Goal: Transaction & Acquisition: Purchase product/service

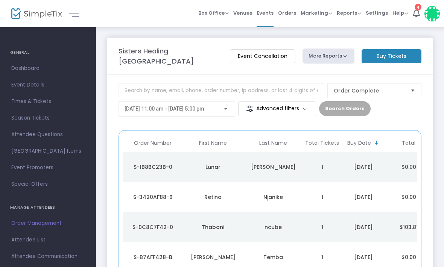
click at [393, 60] on m-button "Buy Tickets" at bounding box center [392, 56] width 60 height 14
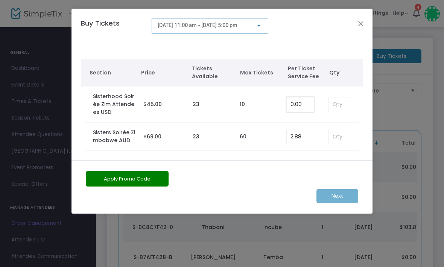
click at [312, 101] on input "0.00" at bounding box center [300, 104] width 27 height 14
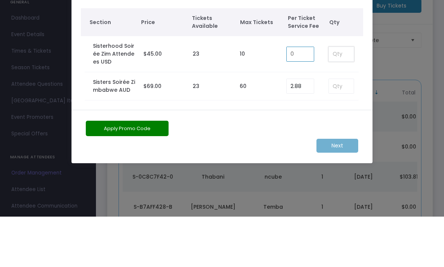
click at [337, 97] on input at bounding box center [341, 104] width 25 height 14
type input "0.00"
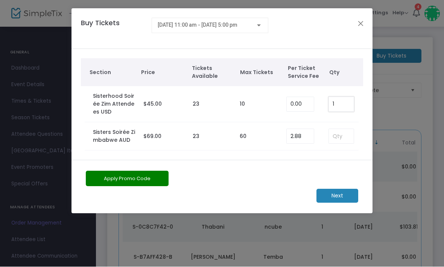
type input "1"
click at [129, 183] on button "Apply Promo Code" at bounding box center [127, 178] width 83 height 15
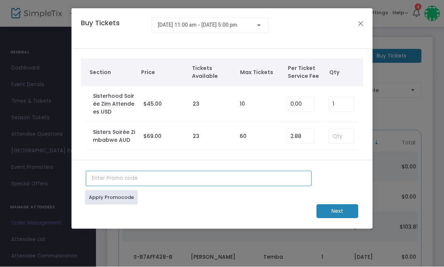
click at [139, 183] on input "text" at bounding box center [199, 178] width 226 height 15
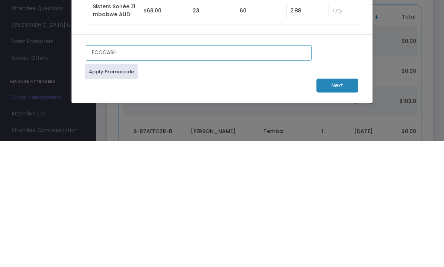
type input "ECOCASH"
click at [120, 190] on link "Apply Promocode" at bounding box center [111, 197] width 53 height 15
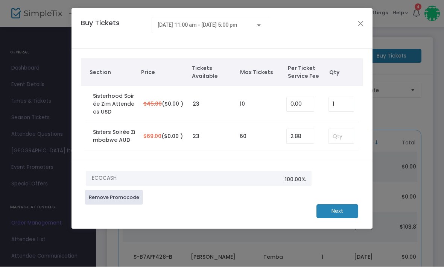
click at [336, 211] on m-button "Next" at bounding box center [337, 212] width 42 height 14
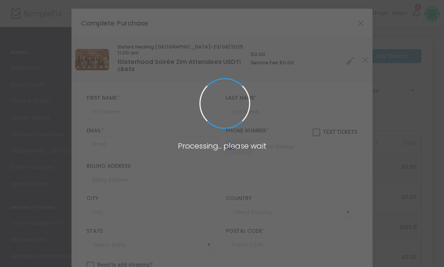
type input "Australia"
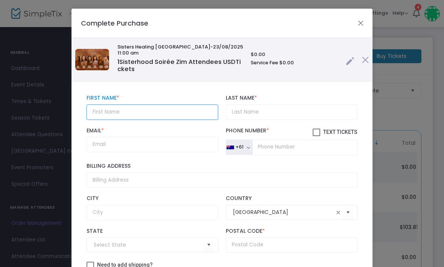
click at [148, 108] on input "text" at bounding box center [153, 112] width 132 height 15
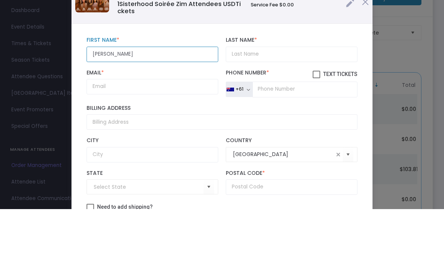
type input "Chelsea F"
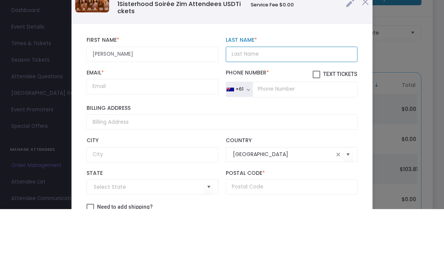
click at [277, 105] on input "Last Name *" at bounding box center [292, 112] width 132 height 15
type input "Magwenzi"
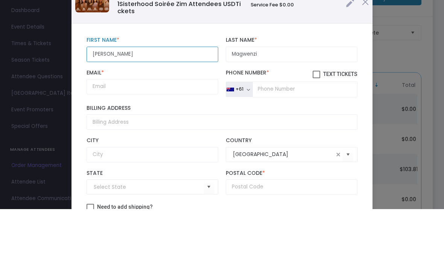
click at [168, 105] on input "Chelsea F" at bounding box center [153, 112] width 132 height 15
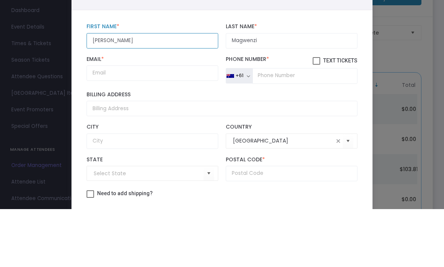
scroll to position [21, 0]
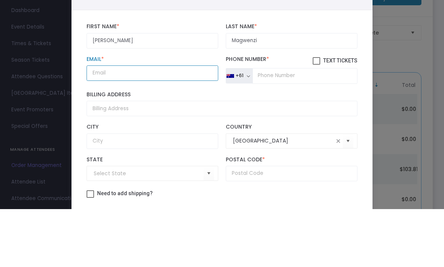
click at [143, 123] on input "Email *" at bounding box center [153, 130] width 132 height 15
type input "magwenzichelsea@gmail.com"
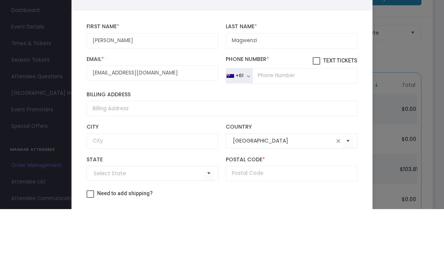
click at [243, 131] on div "+61" at bounding box center [240, 134] width 8 height 6
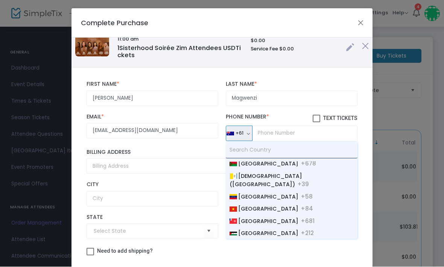
scroll to position [2929, 0]
click at [257, 267] on span "Zimbabwe" at bounding box center [268, 271] width 60 height 8
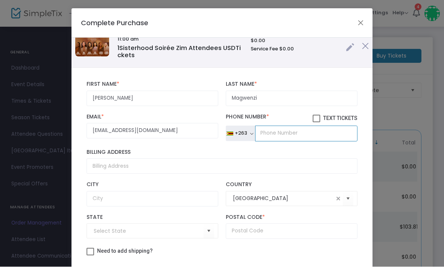
click at [294, 130] on input "tel" at bounding box center [306, 134] width 102 height 16
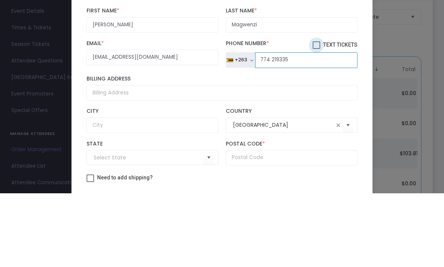
type input "774 219335"
click at [313, 115] on span at bounding box center [317, 119] width 8 height 8
click at [316, 123] on input "Text Tickets" at bounding box center [316, 123] width 0 height 0
checkbox input "true"
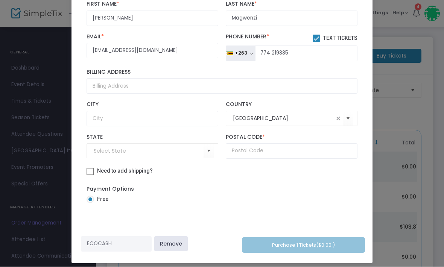
scroll to position [81, 0]
click at [342, 113] on span "Select" at bounding box center [348, 119] width 12 height 12
click at [337, 116] on span at bounding box center [338, 119] width 6 height 6
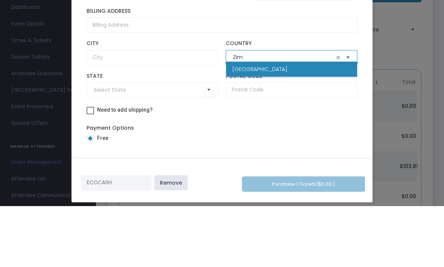
click at [291, 123] on li "Zimbabwe" at bounding box center [291, 130] width 131 height 15
type input "Zimbabwe"
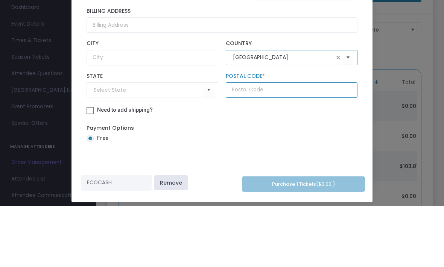
click at [305, 143] on input "text" at bounding box center [292, 150] width 132 height 15
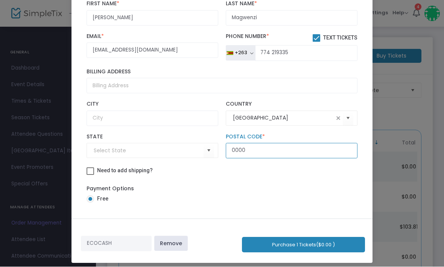
type input "0000"
click at [161, 152] on input at bounding box center [149, 151] width 110 height 8
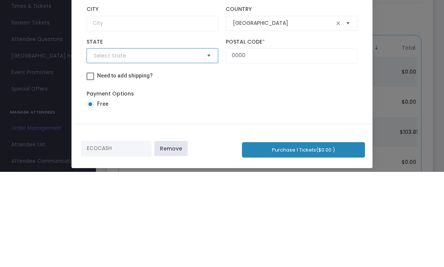
type input "Z"
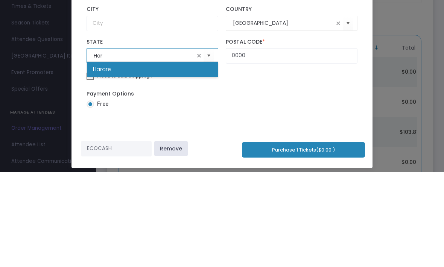
click at [171, 157] on li "Harare" at bounding box center [152, 164] width 131 height 15
type input "Harare"
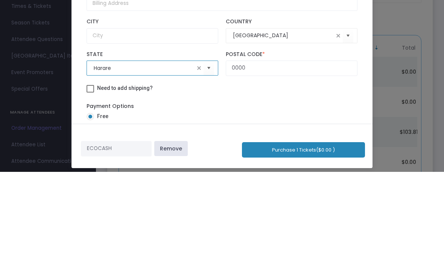
scroll to position [1, 0]
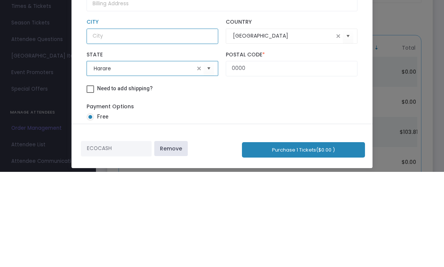
click at [171, 124] on input "text" at bounding box center [153, 131] width 132 height 15
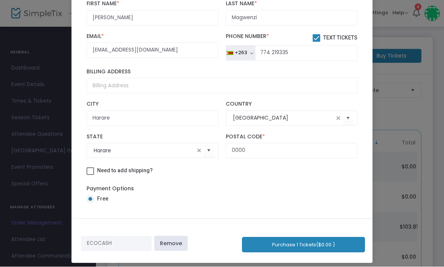
scroll to position [21, 0]
type input "Harare"
click at [294, 243] on button "Purchase 1 Tickets ($0.00 )" at bounding box center [303, 244] width 123 height 15
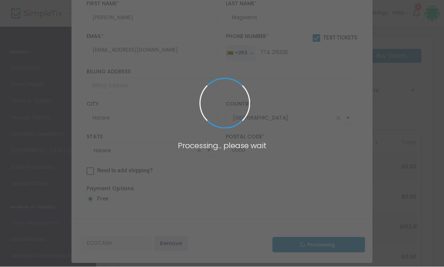
scroll to position [0, 0]
